Goal: Task Accomplishment & Management: Complete application form

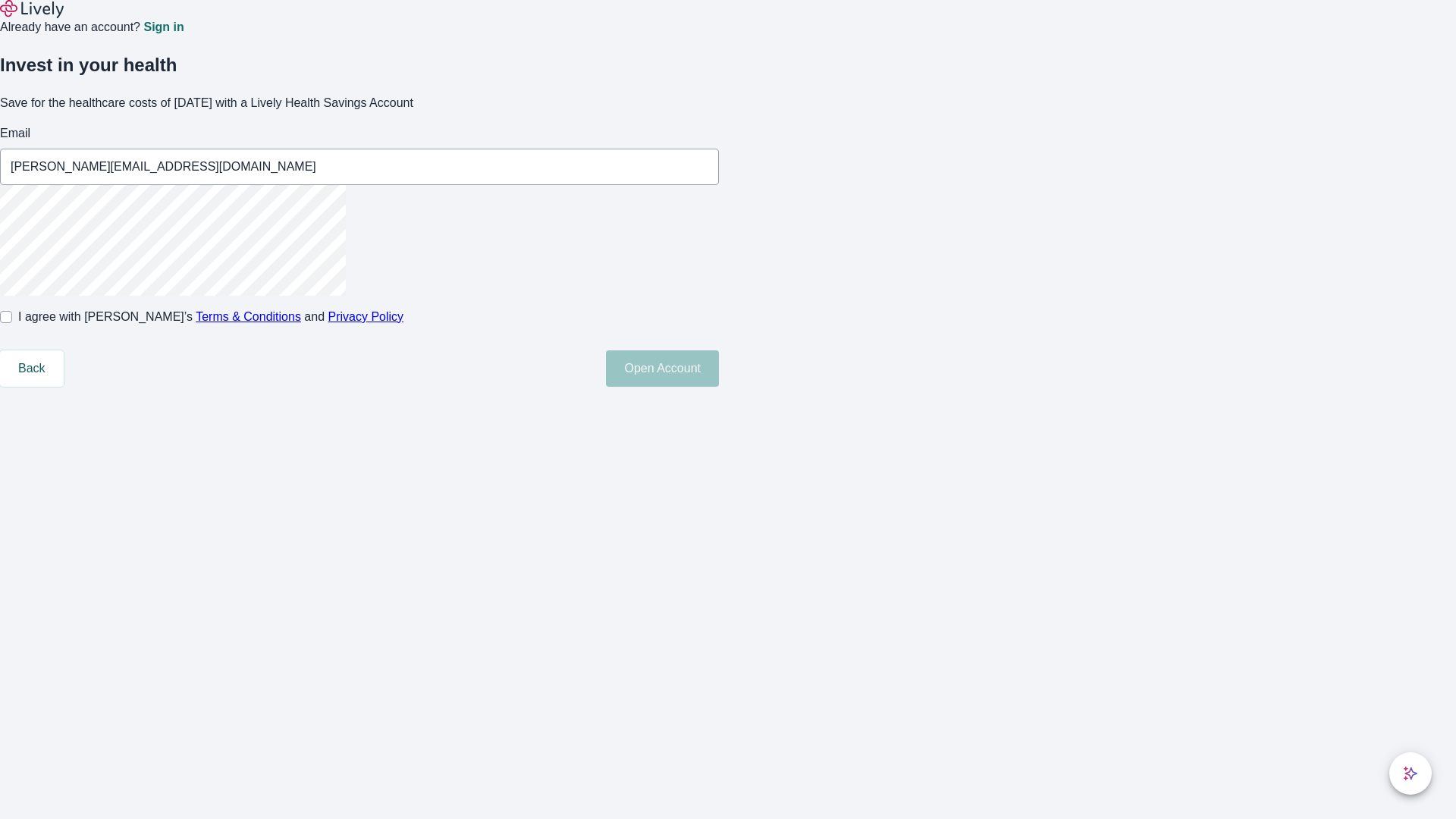
click at [12, 323] on input "I agree with Lively’s Terms & Conditions and Privacy Policy" at bounding box center [6, 317] width 12 height 12
checkbox input "true"
click at [719, 387] on button "Open Account" at bounding box center [662, 368] width 113 height 36
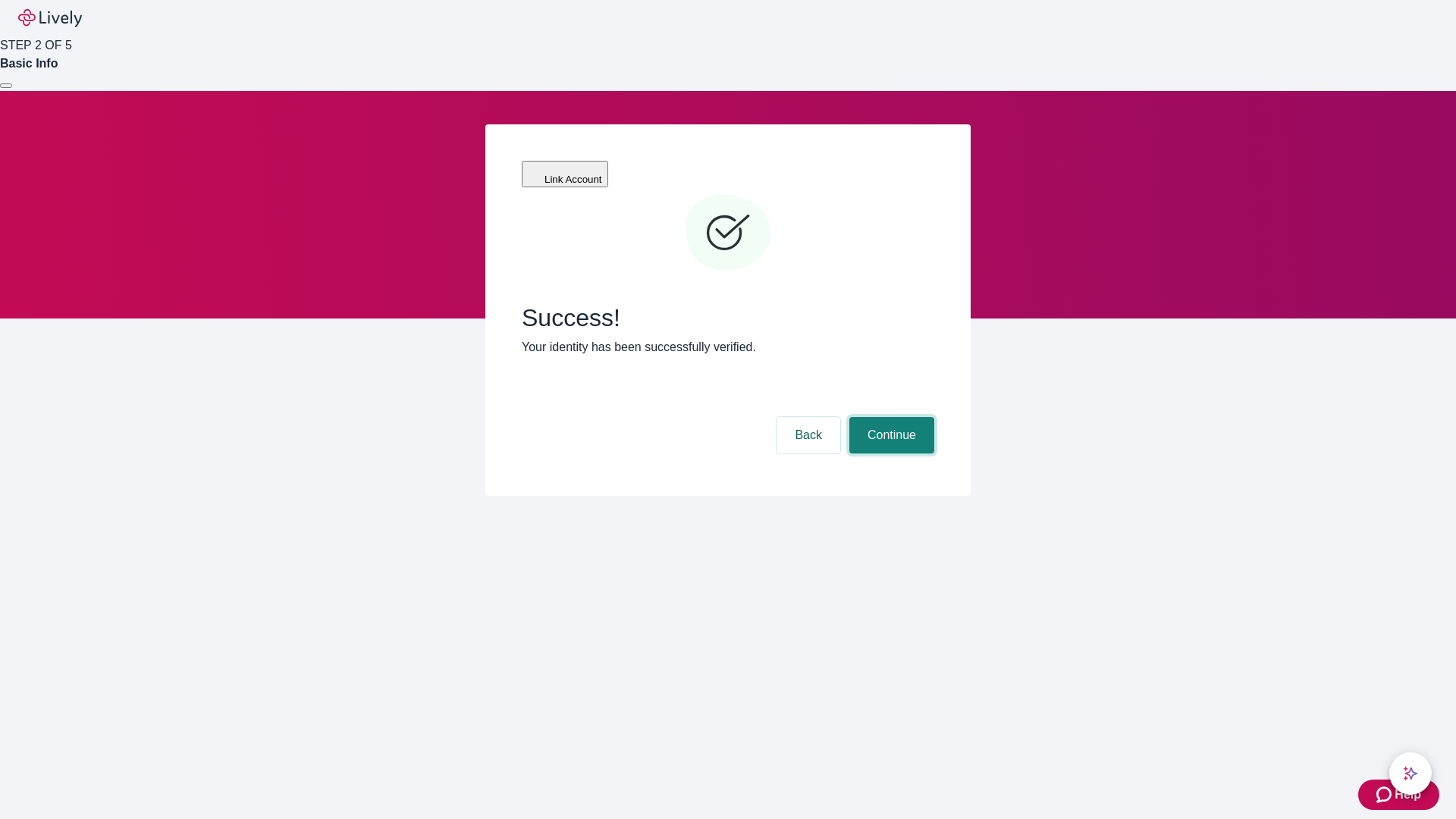
click at [890, 417] on button "Continue" at bounding box center [892, 435] width 85 height 36
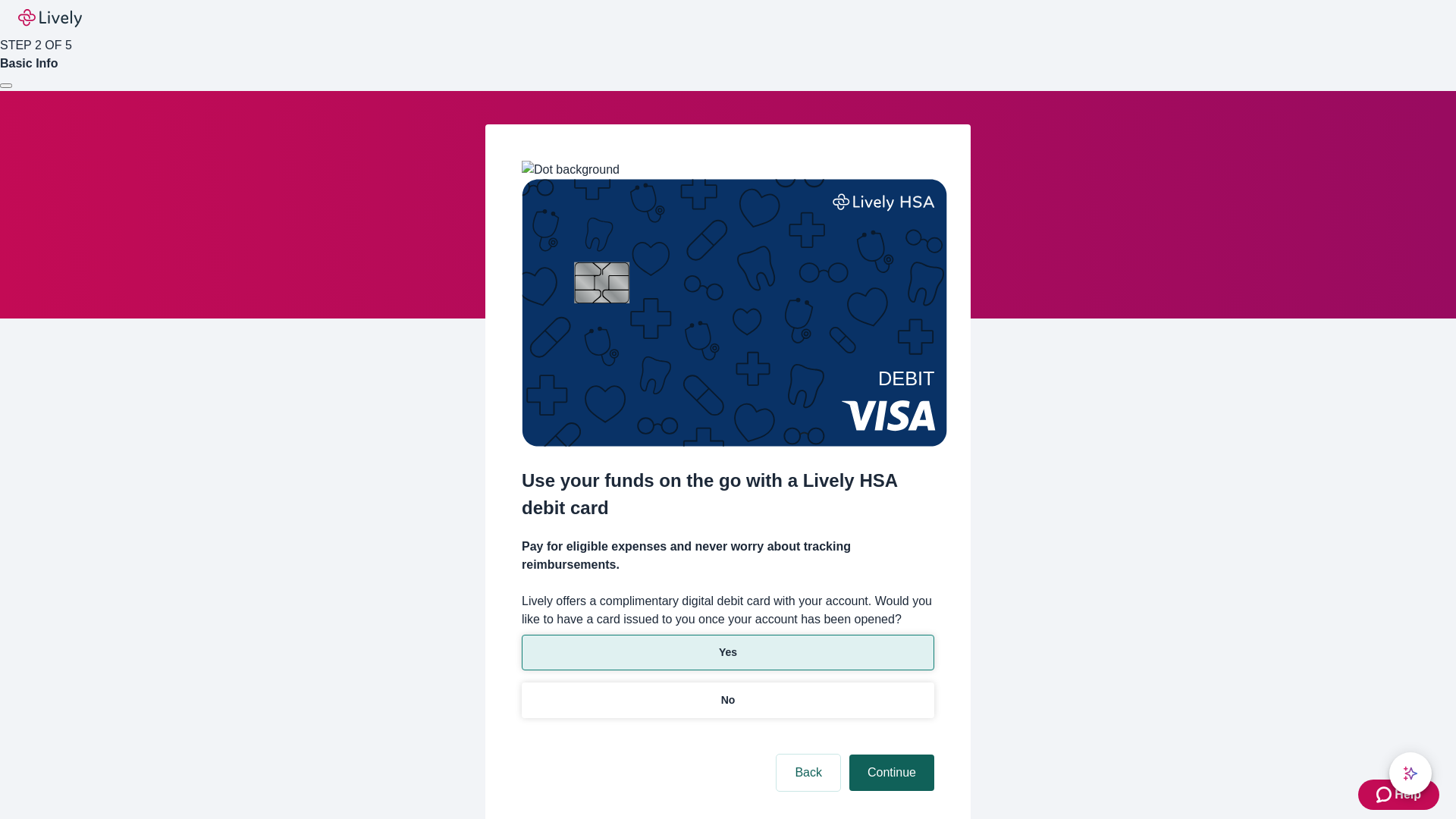
click at [728, 645] on p "Yes" at bounding box center [728, 652] width 18 height 16
click at [890, 755] on button "Continue" at bounding box center [892, 772] width 85 height 36
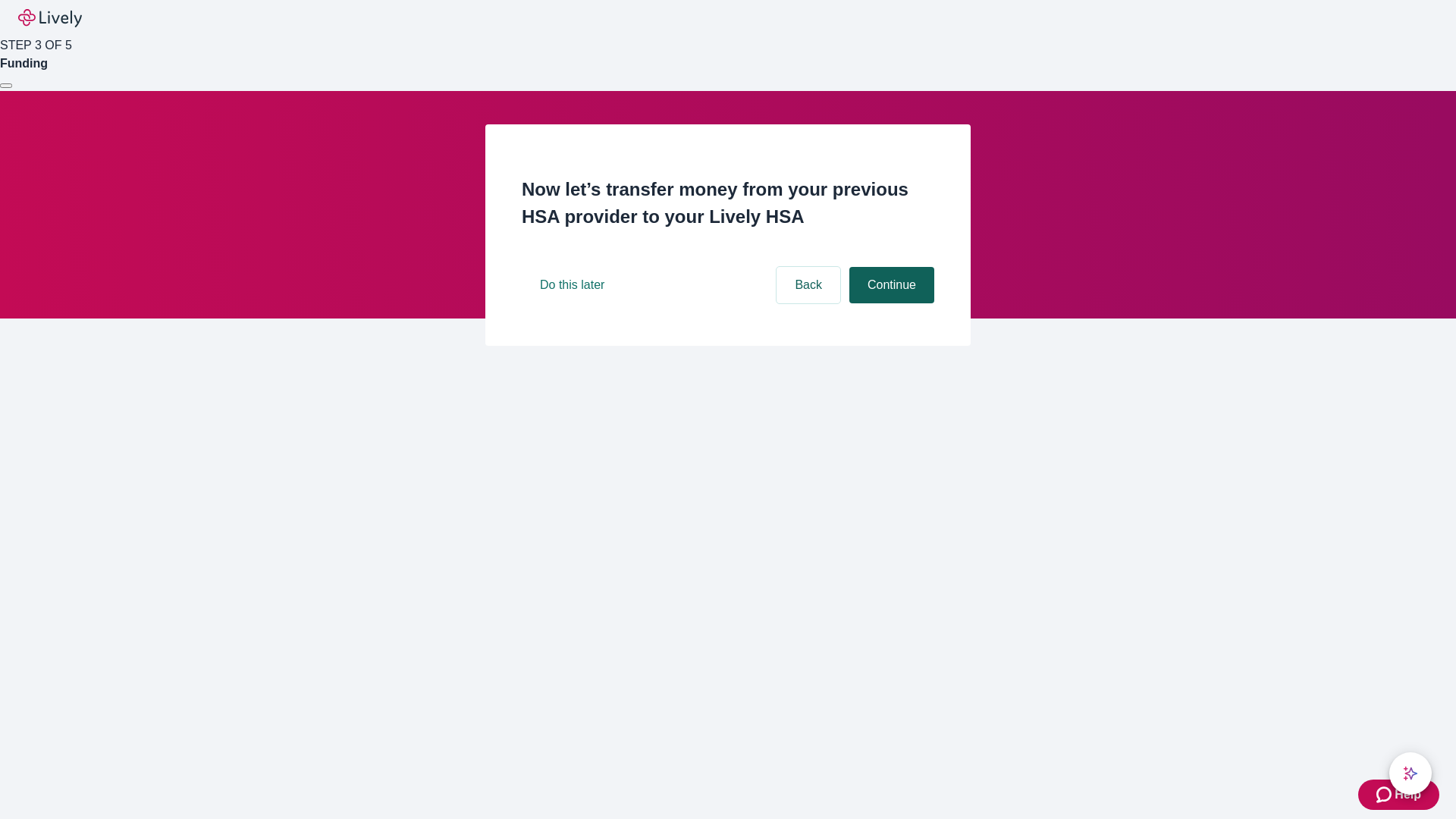
click at [890, 303] on button "Continue" at bounding box center [892, 285] width 85 height 36
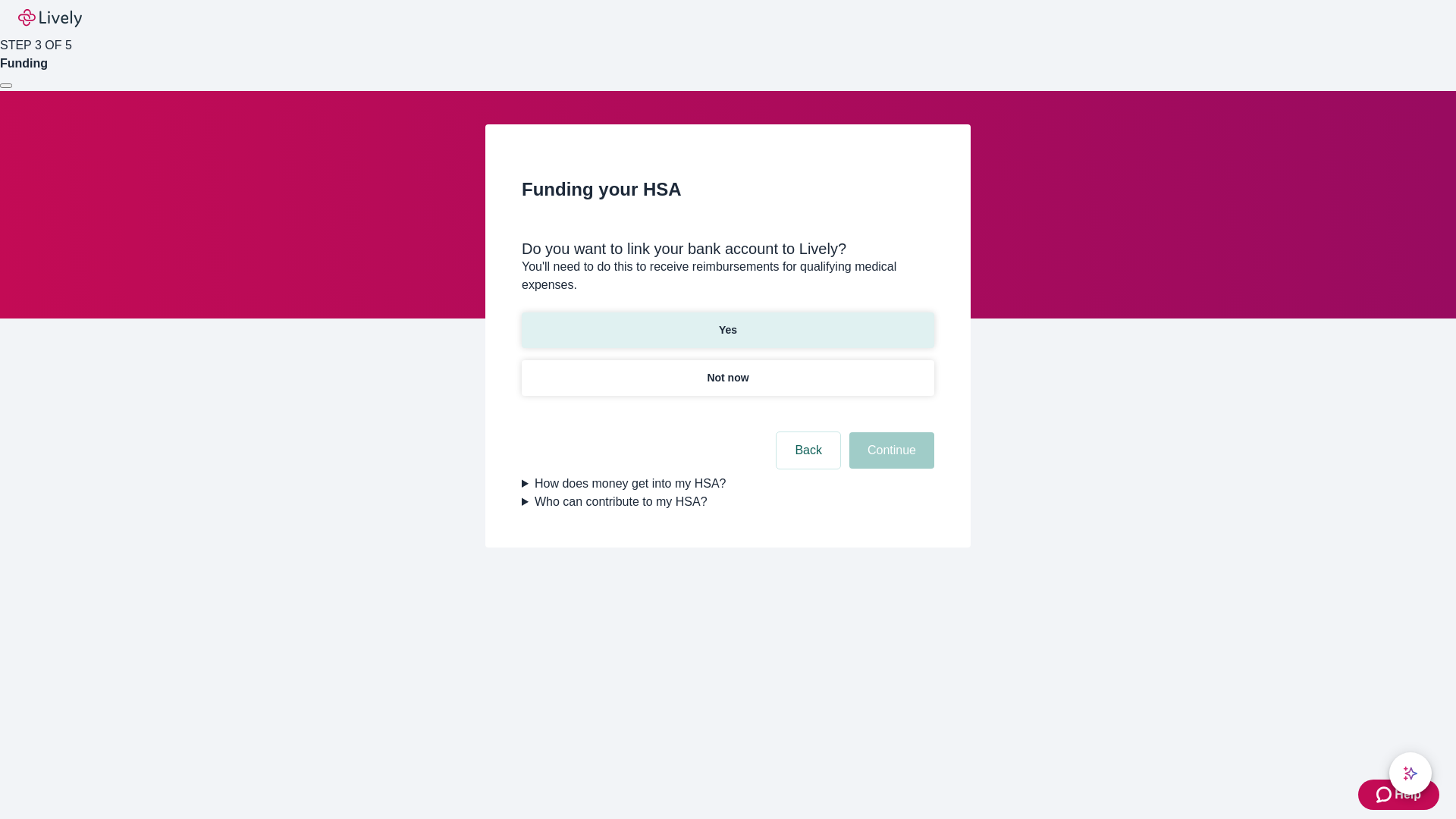
click at [728, 322] on p "Yes" at bounding box center [728, 330] width 18 height 16
click at [890, 432] on button "Continue" at bounding box center [892, 450] width 85 height 36
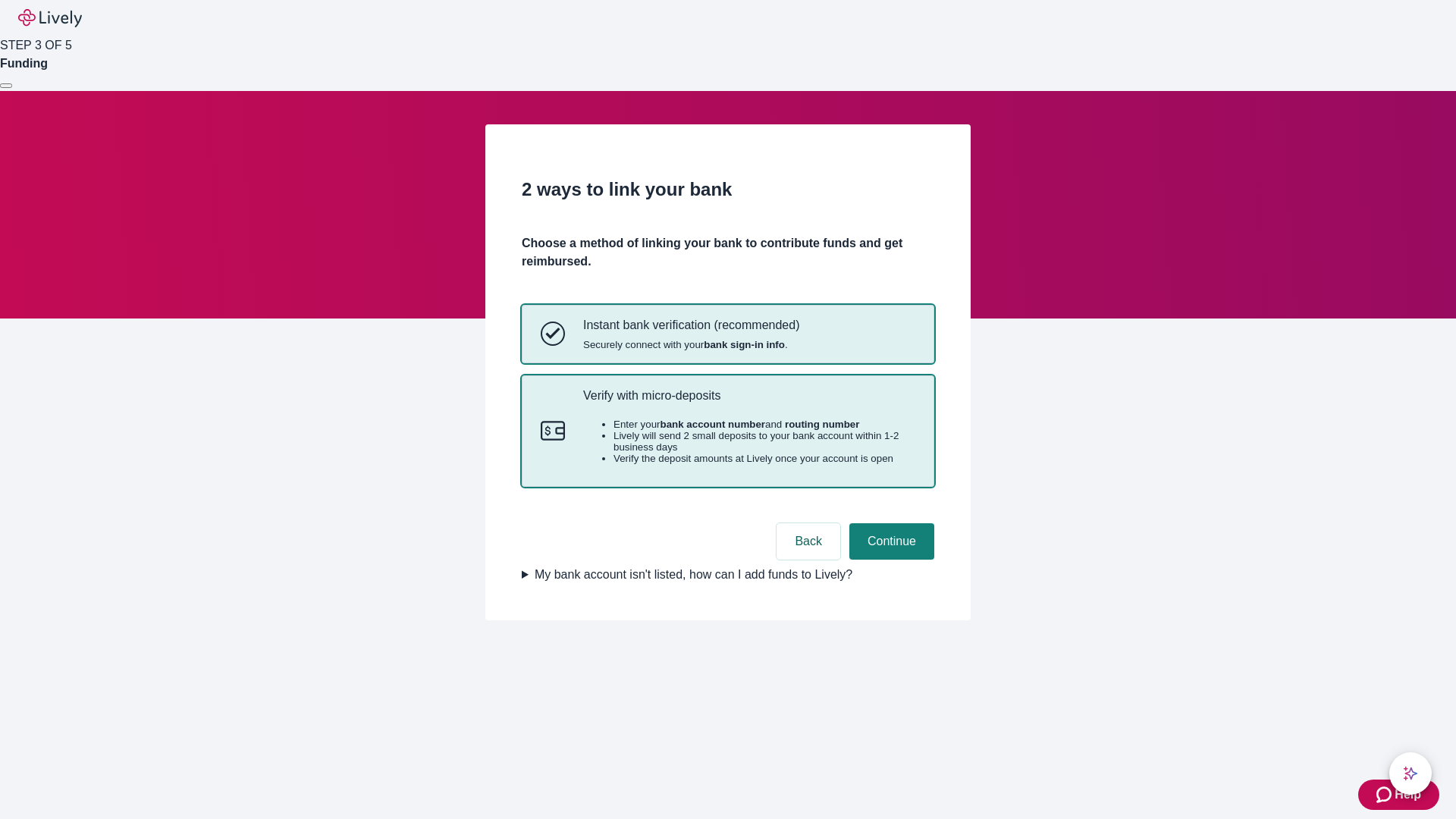
click at [749, 403] on p "Verify with micro-deposits" at bounding box center [749, 395] width 332 height 14
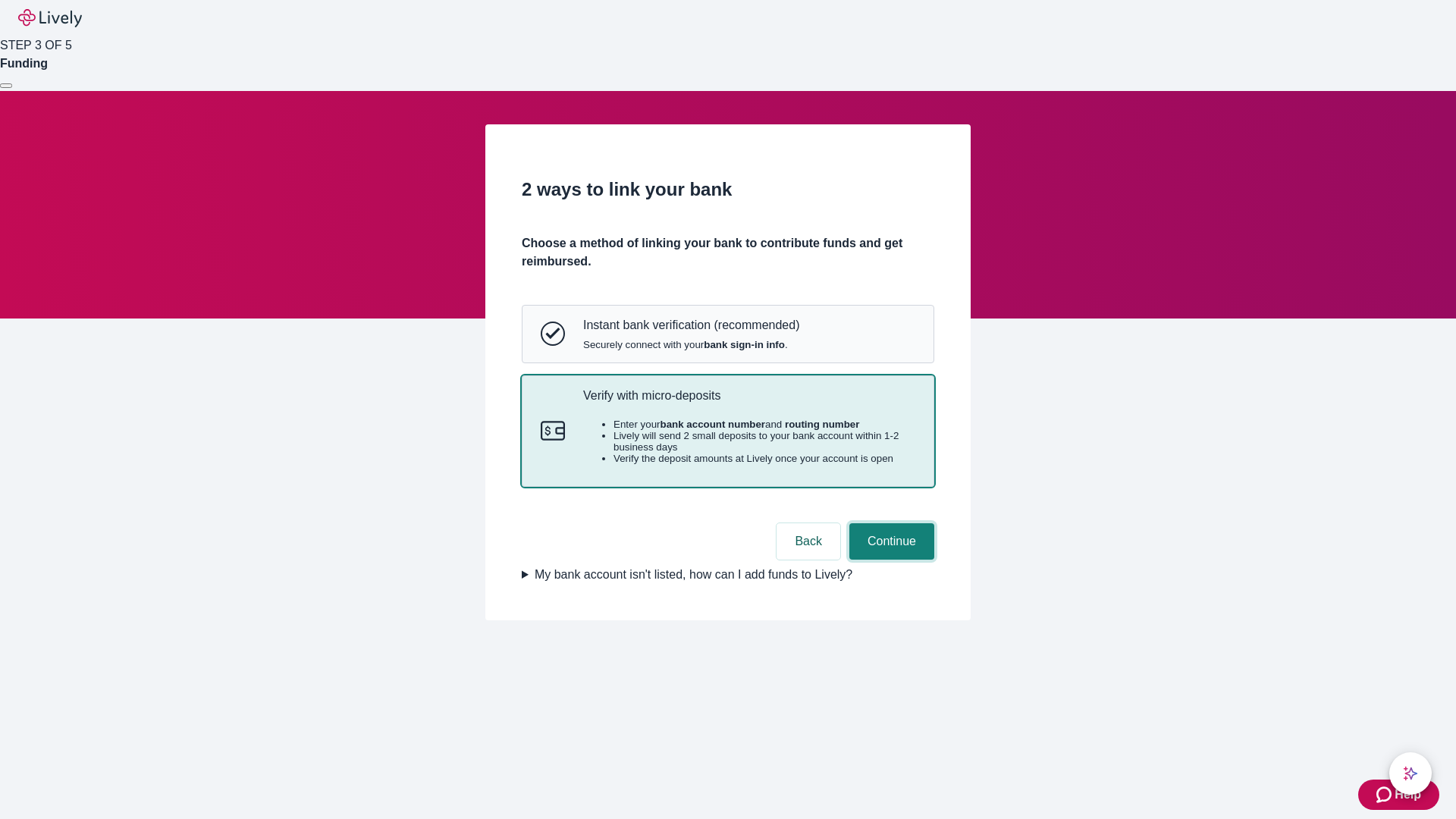
click at [890, 560] on button "Continue" at bounding box center [892, 541] width 85 height 36
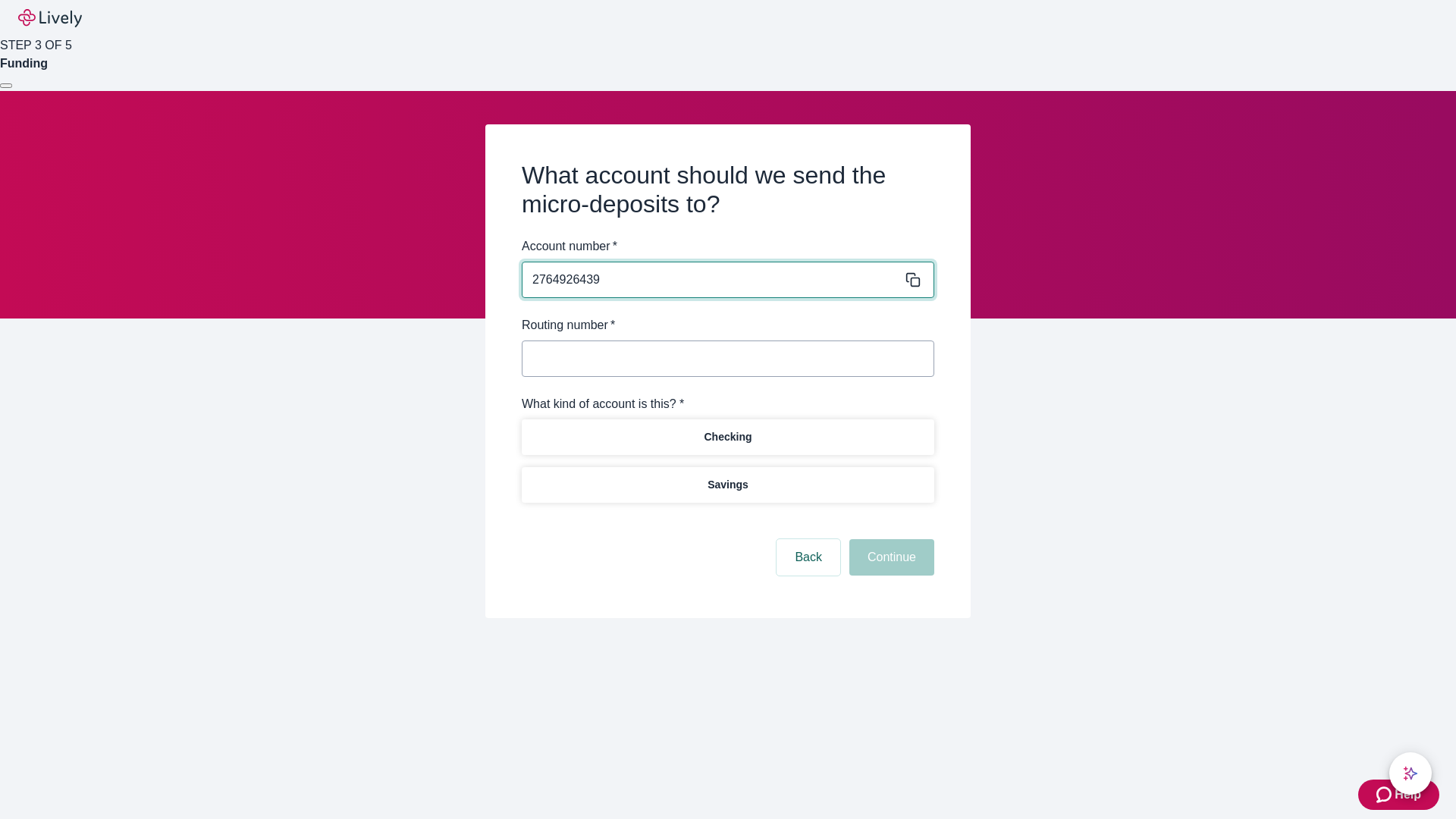
type input "2764926439"
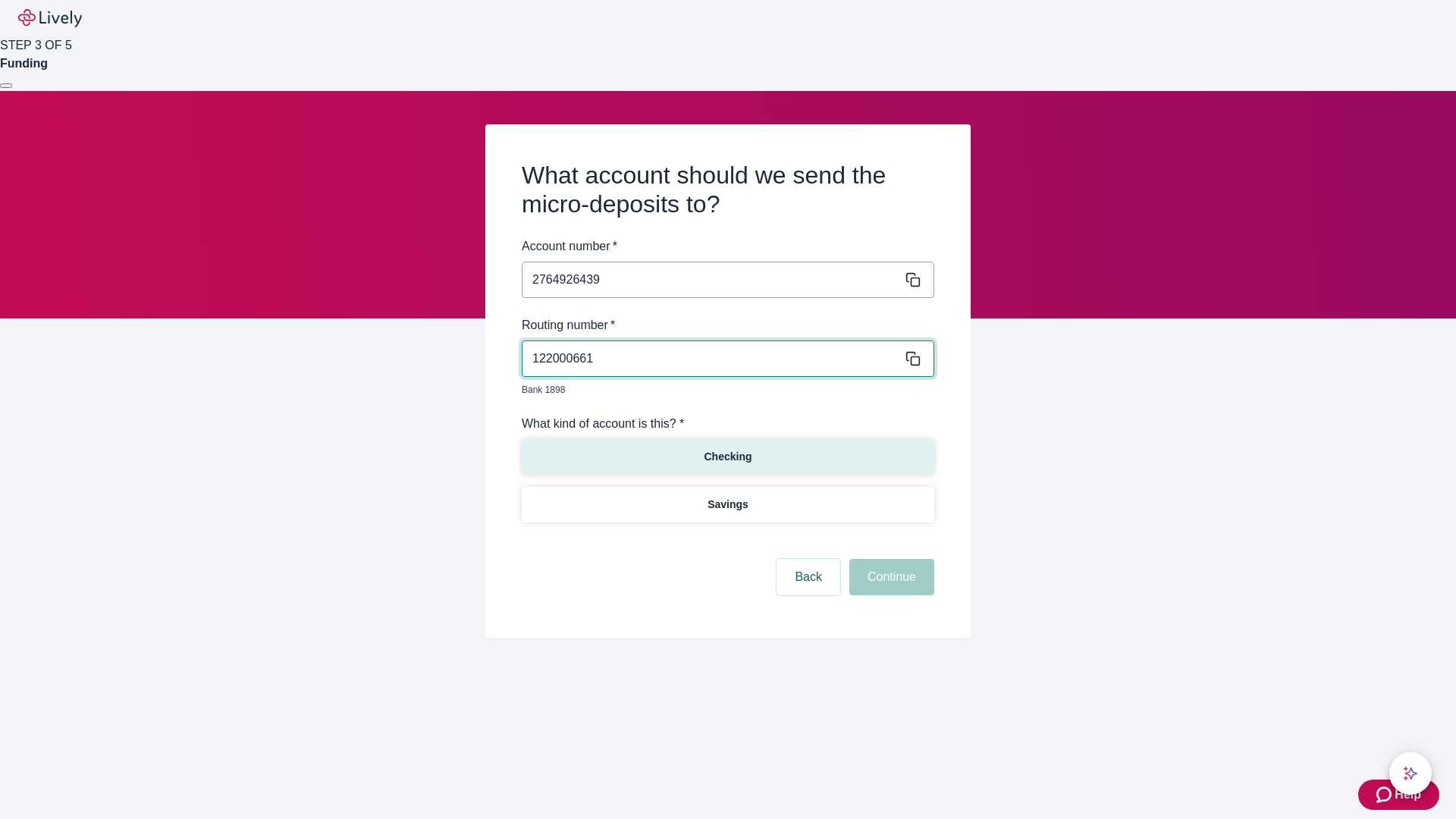
type input "122000661"
click at [728, 449] on p "Checking" at bounding box center [728, 456] width 48 height 16
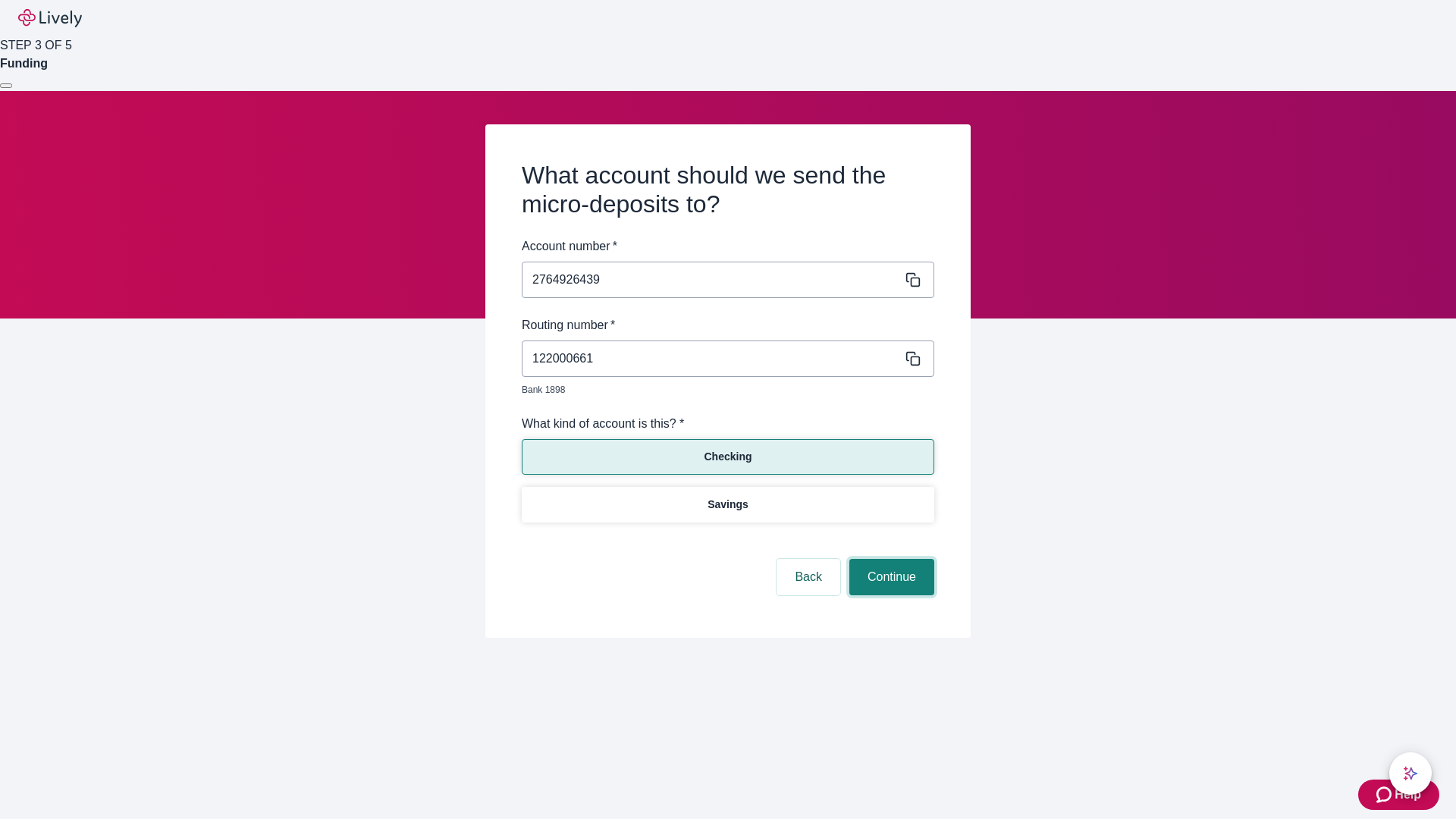
click at [890, 560] on button "Continue" at bounding box center [892, 577] width 85 height 36
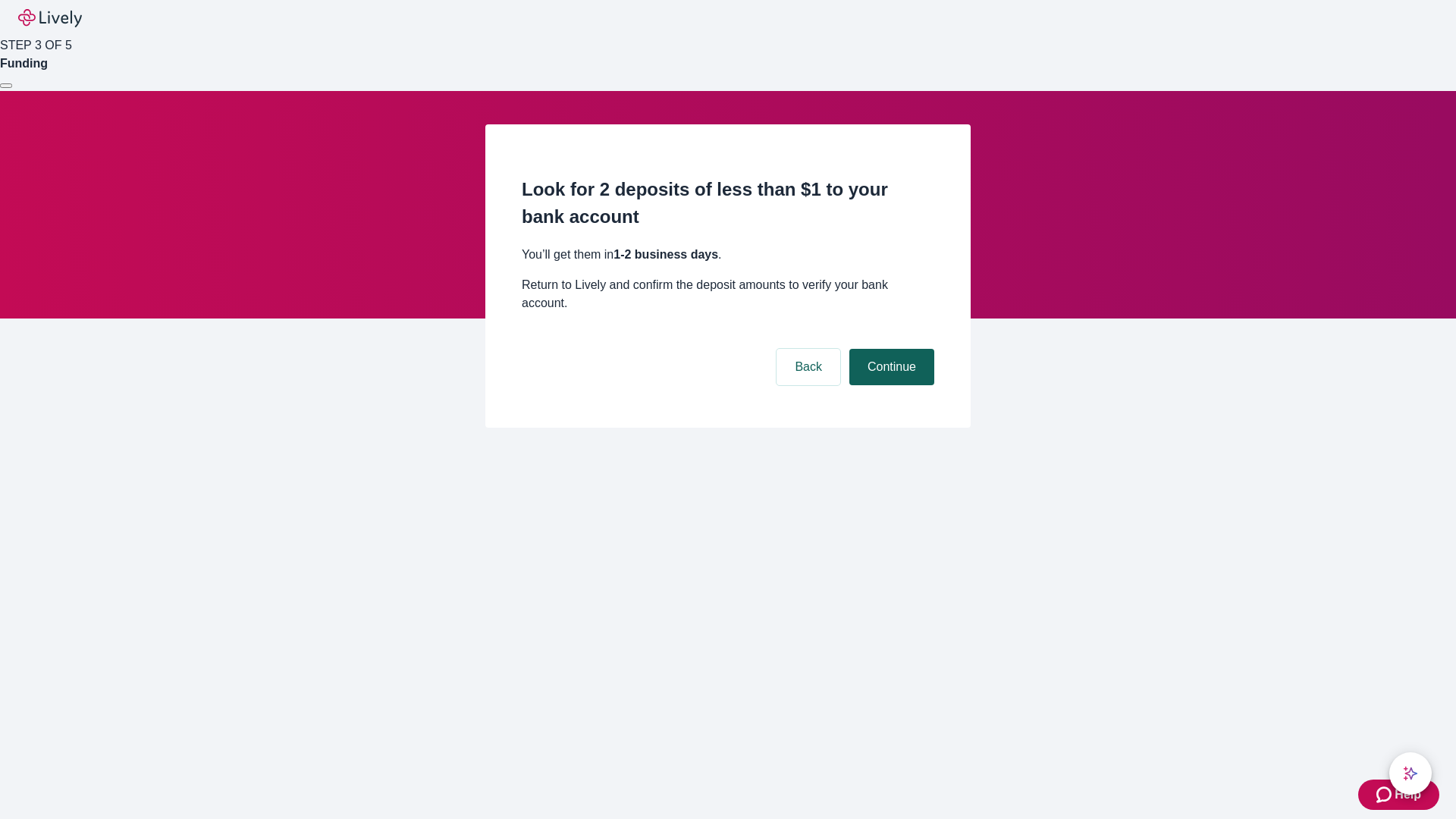
click at [890, 349] on button "Continue" at bounding box center [892, 367] width 85 height 36
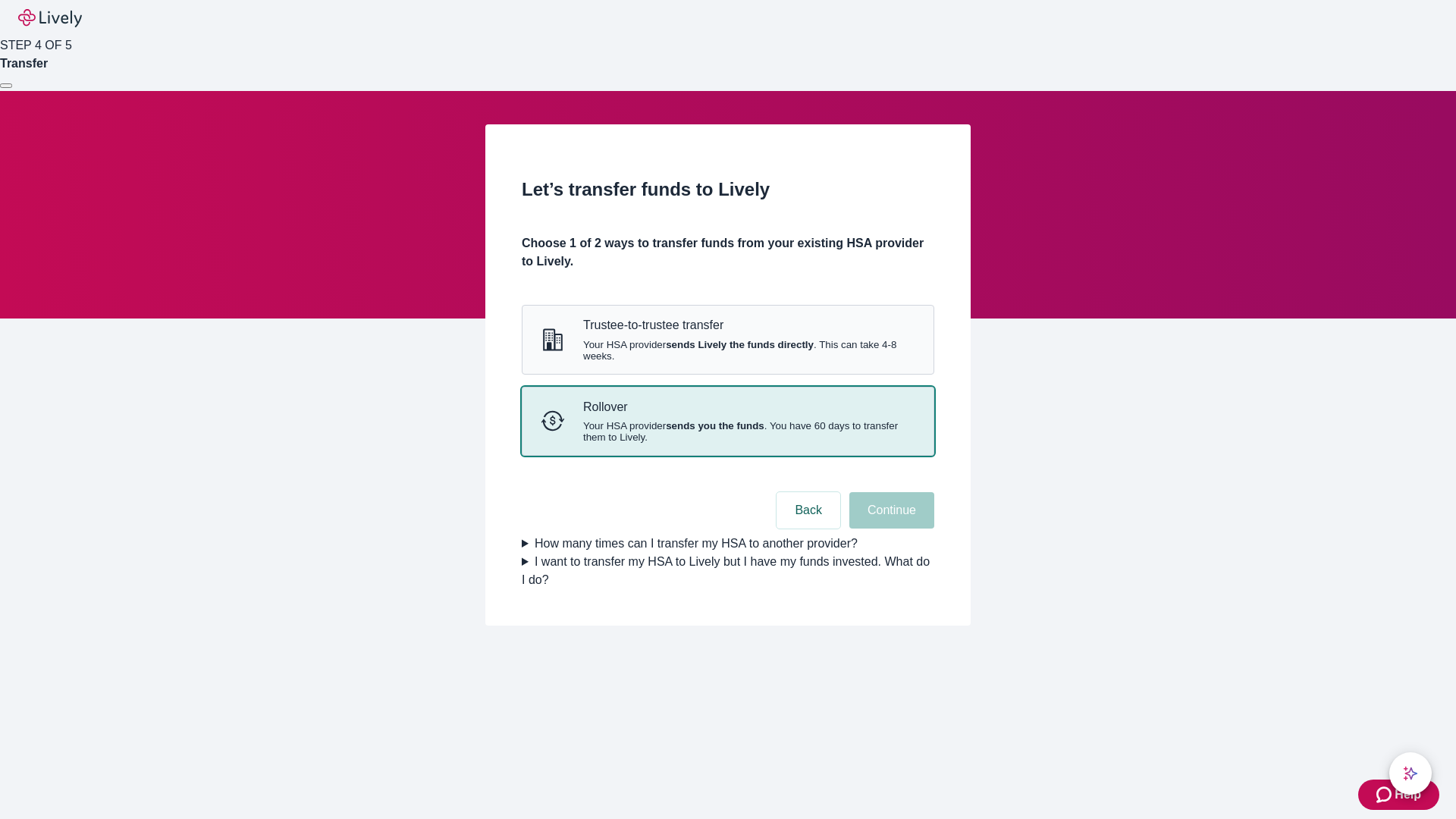
click at [728, 431] on strong "sends you the funds" at bounding box center [715, 426] width 99 height 12
click at [890, 528] on button "Continue" at bounding box center [892, 510] width 85 height 36
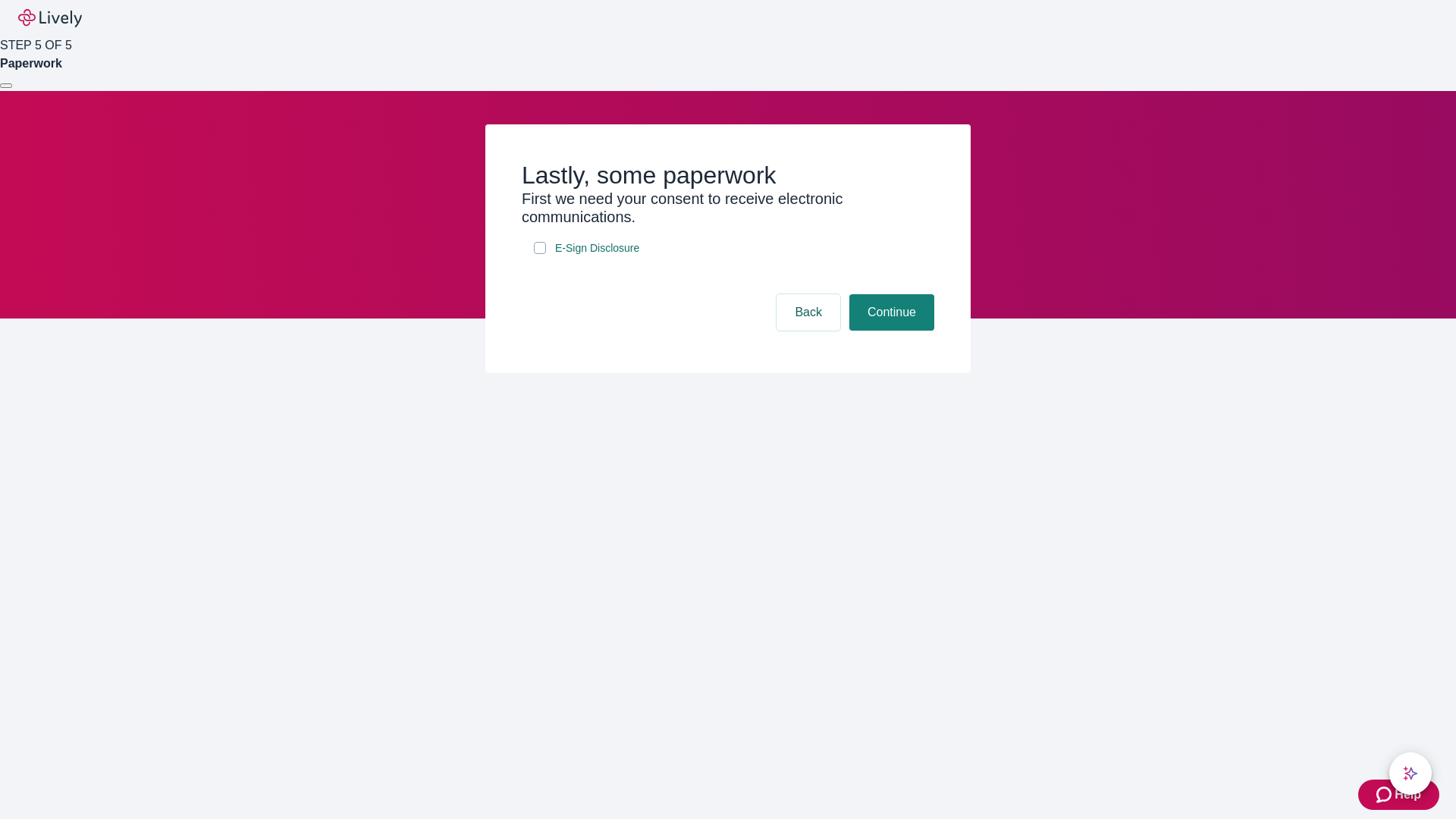
click at [540, 254] on input "E-Sign Disclosure" at bounding box center [540, 248] width 12 height 12
checkbox input "true"
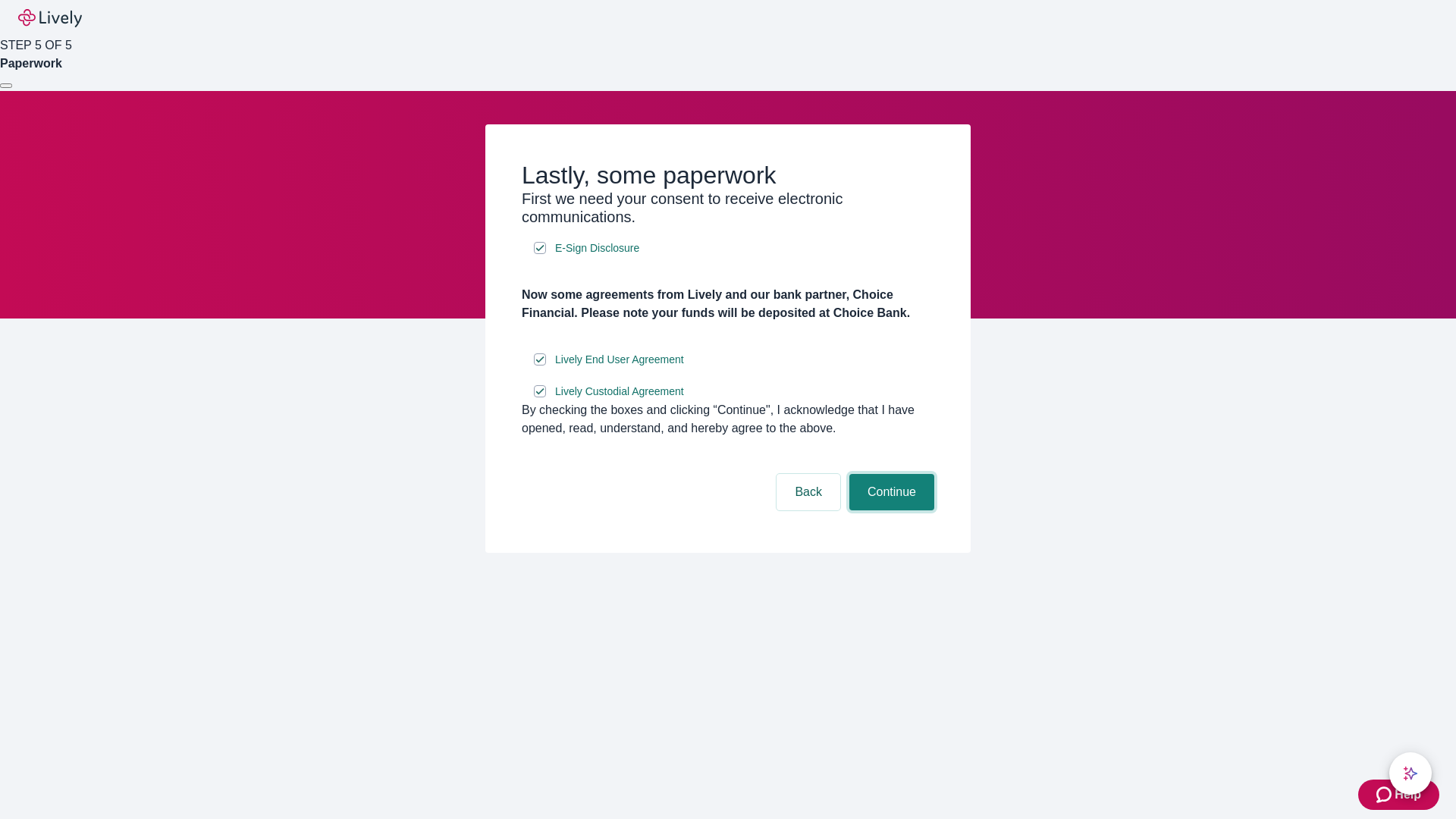
click at [890, 511] on button "Continue" at bounding box center [892, 492] width 85 height 36
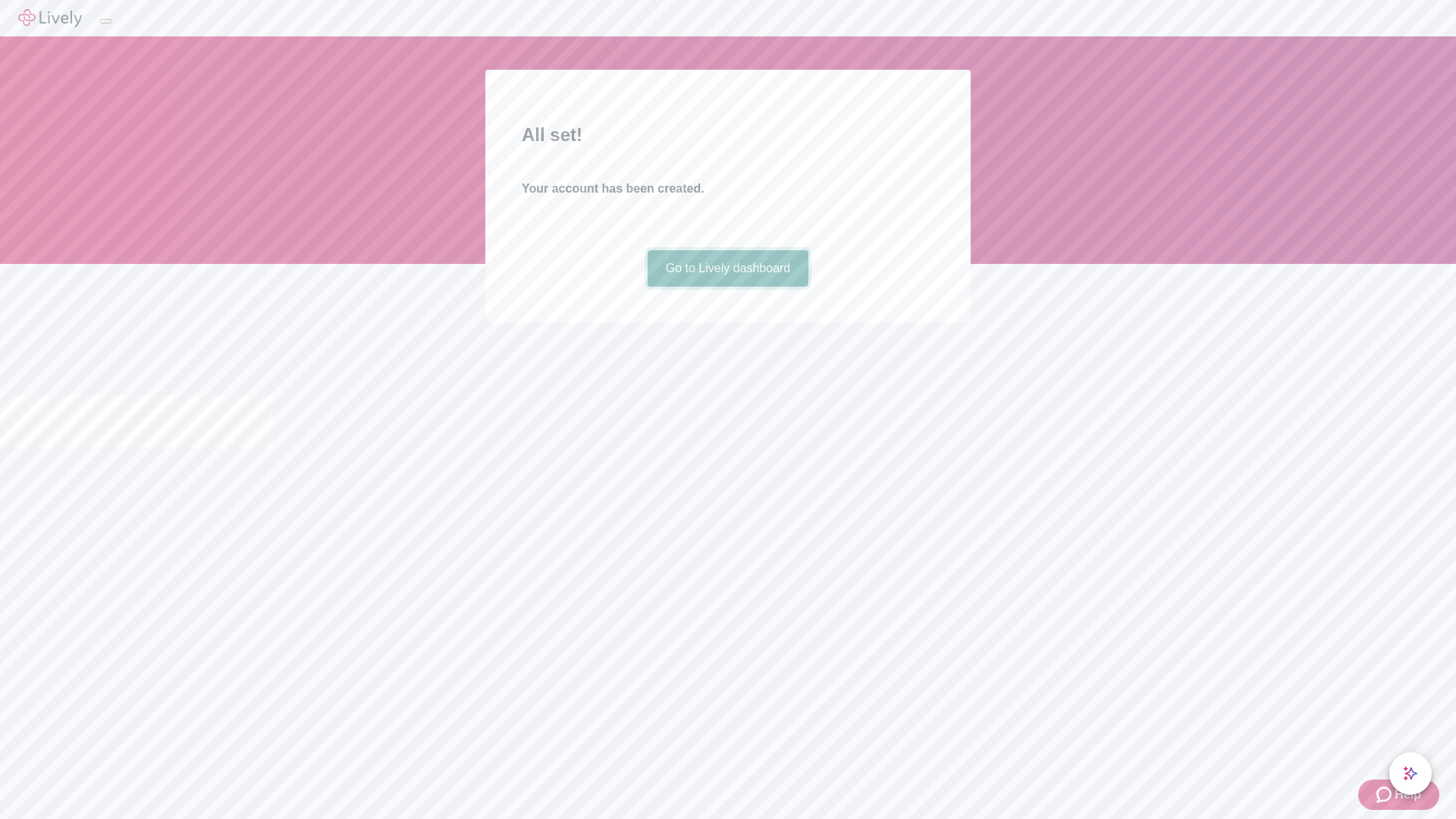
click at [728, 286] on link "Go to Lively dashboard" at bounding box center [728, 268] width 162 height 36
